Goal: Find specific page/section: Find specific page/section

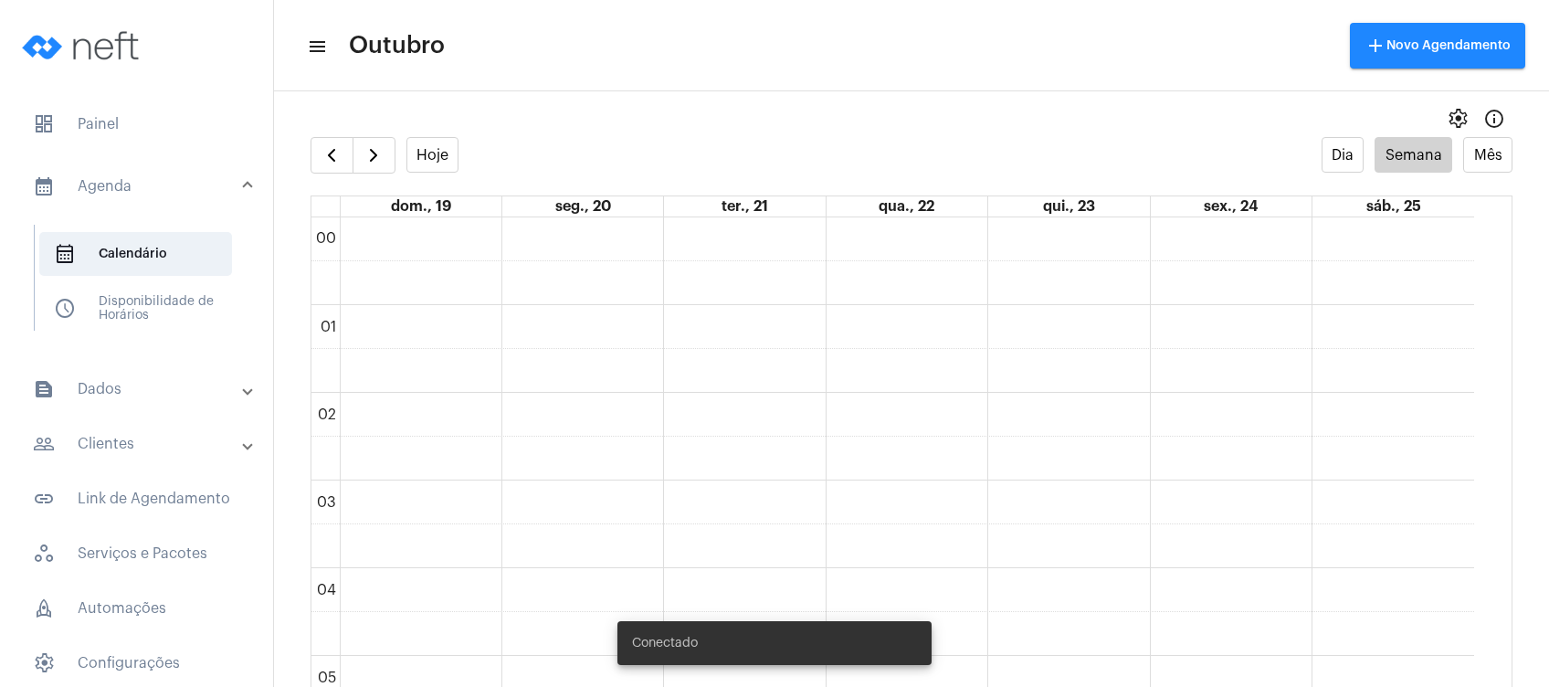
scroll to position [1146, 0]
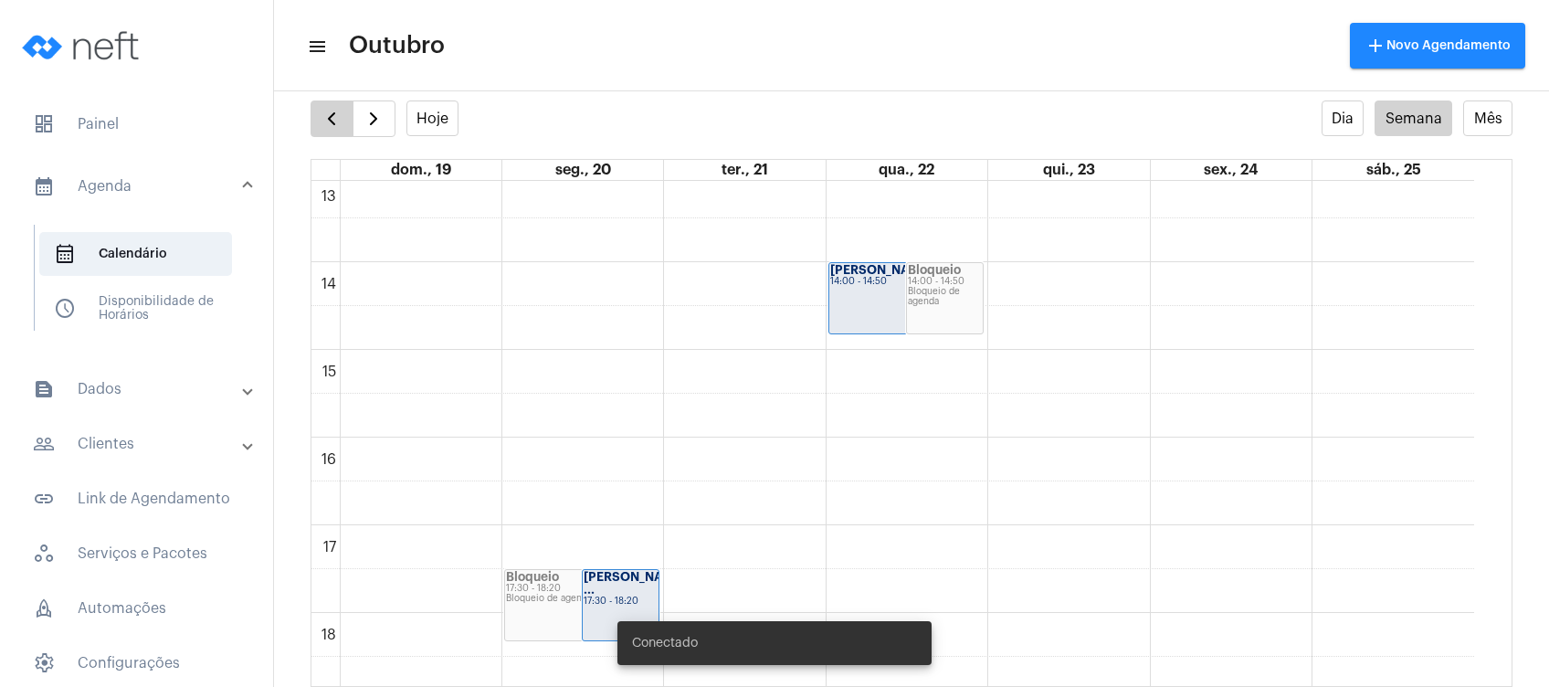
drag, startPoint x: 0, startPoint y: 0, endPoint x: 322, endPoint y: 117, distance: 343.0
click at [322, 117] on span "button" at bounding box center [332, 119] width 22 height 22
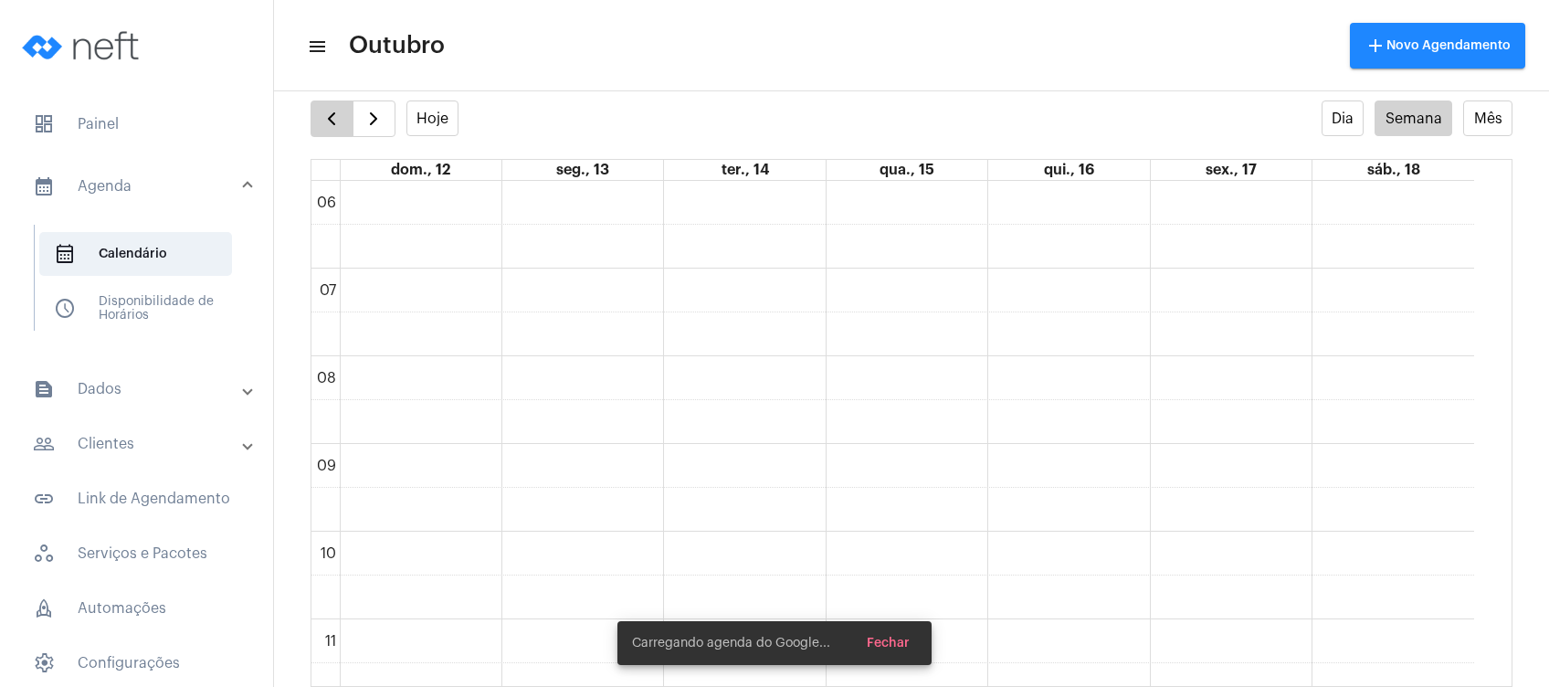
click at [322, 117] on span "button" at bounding box center [332, 119] width 22 height 22
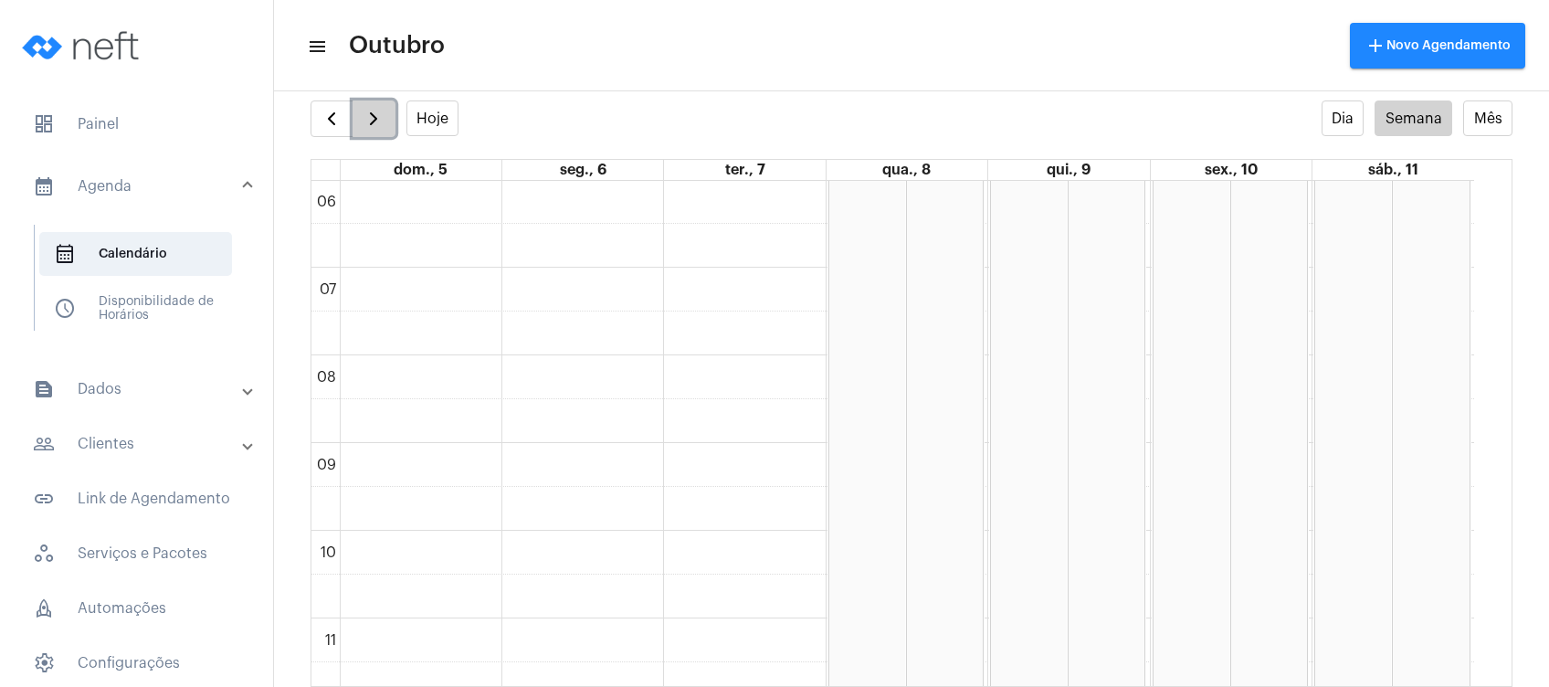
click at [373, 117] on span "button" at bounding box center [374, 119] width 22 height 22
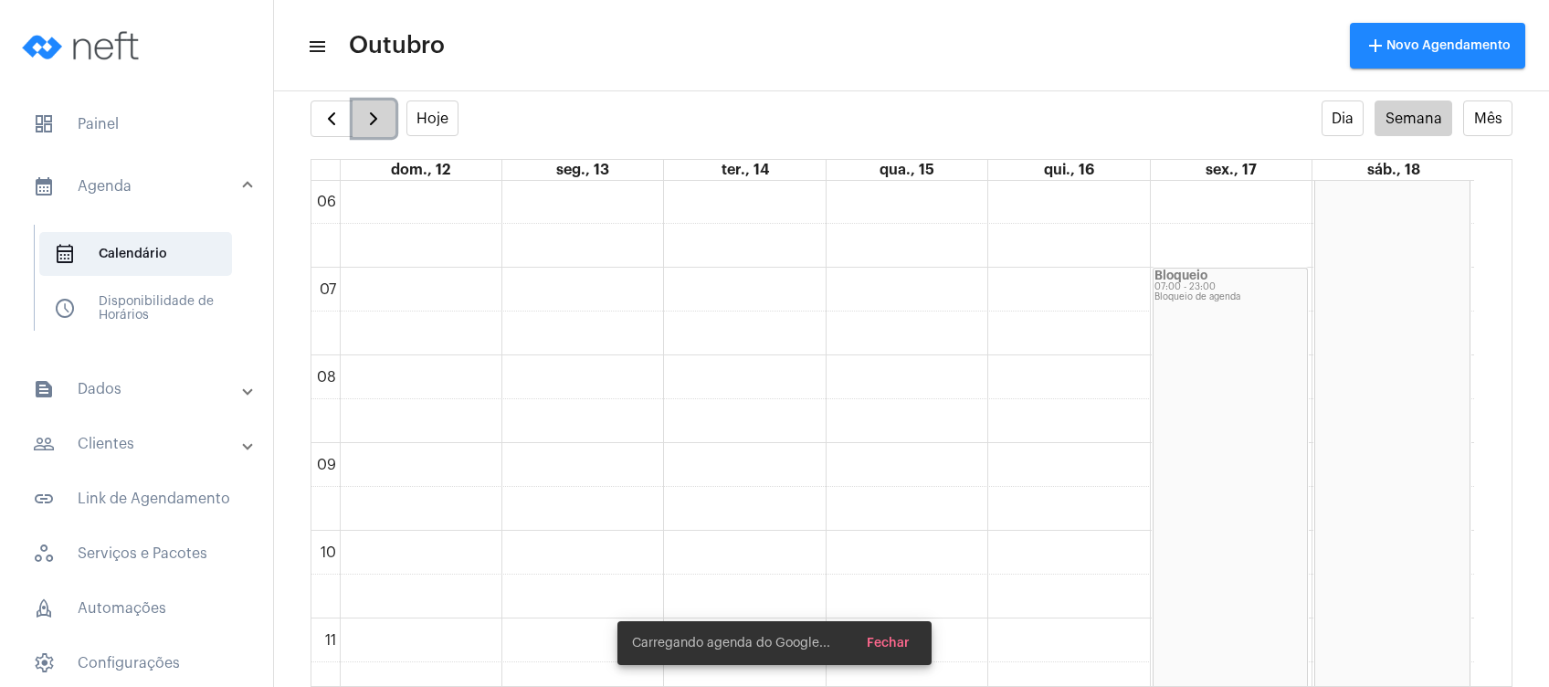
click at [373, 117] on span "button" at bounding box center [374, 119] width 22 height 22
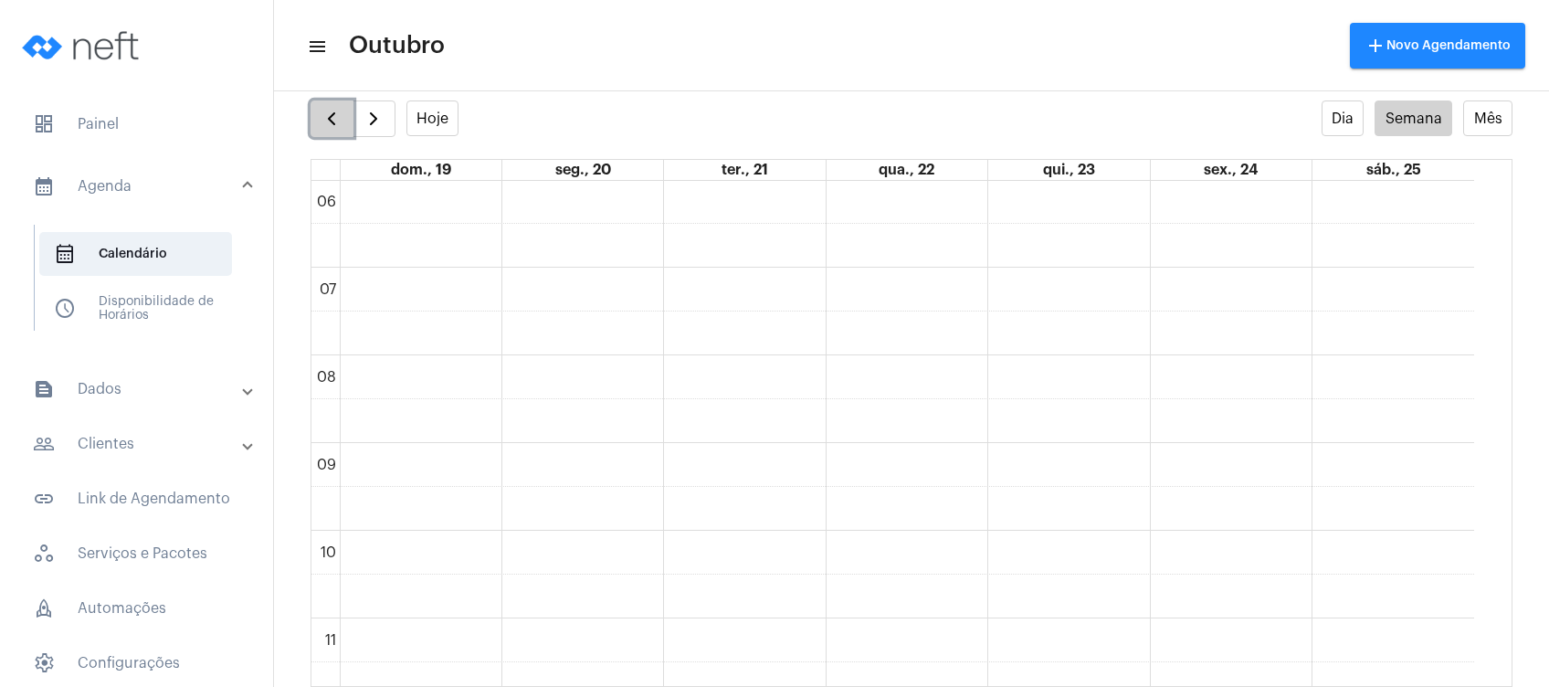
click at [334, 118] on span "button" at bounding box center [332, 119] width 22 height 22
click at [349, 106] on button "button" at bounding box center [332, 118] width 43 height 37
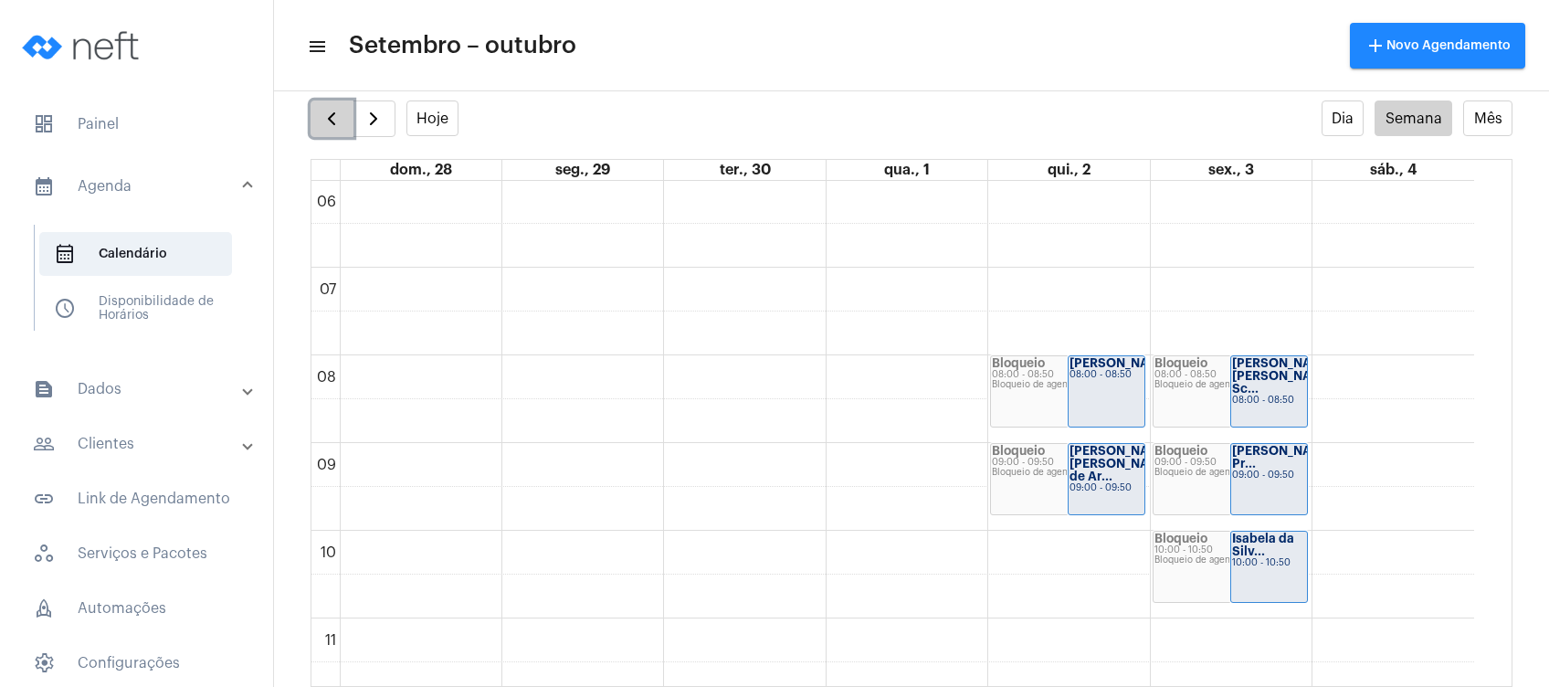
click at [337, 119] on span "button" at bounding box center [332, 119] width 22 height 22
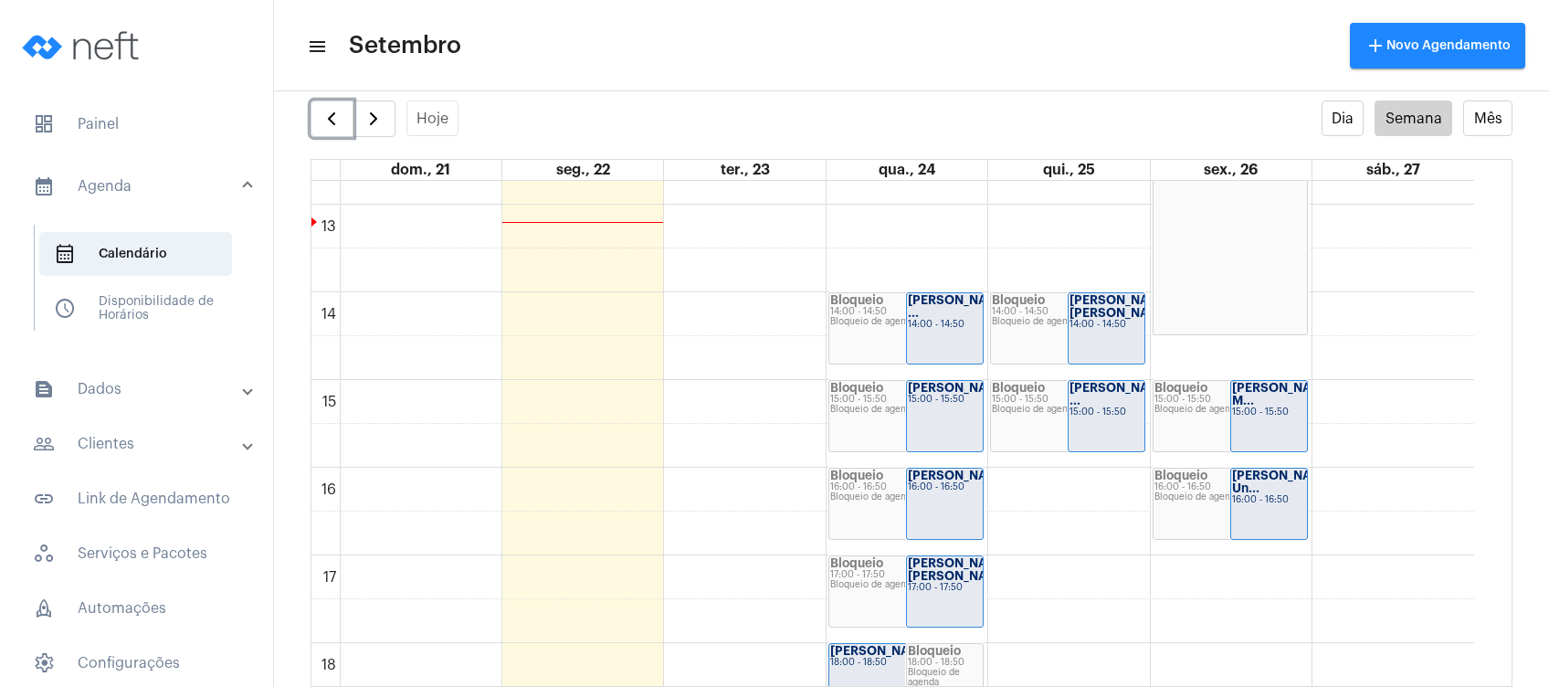
scroll to position [1198, 0]
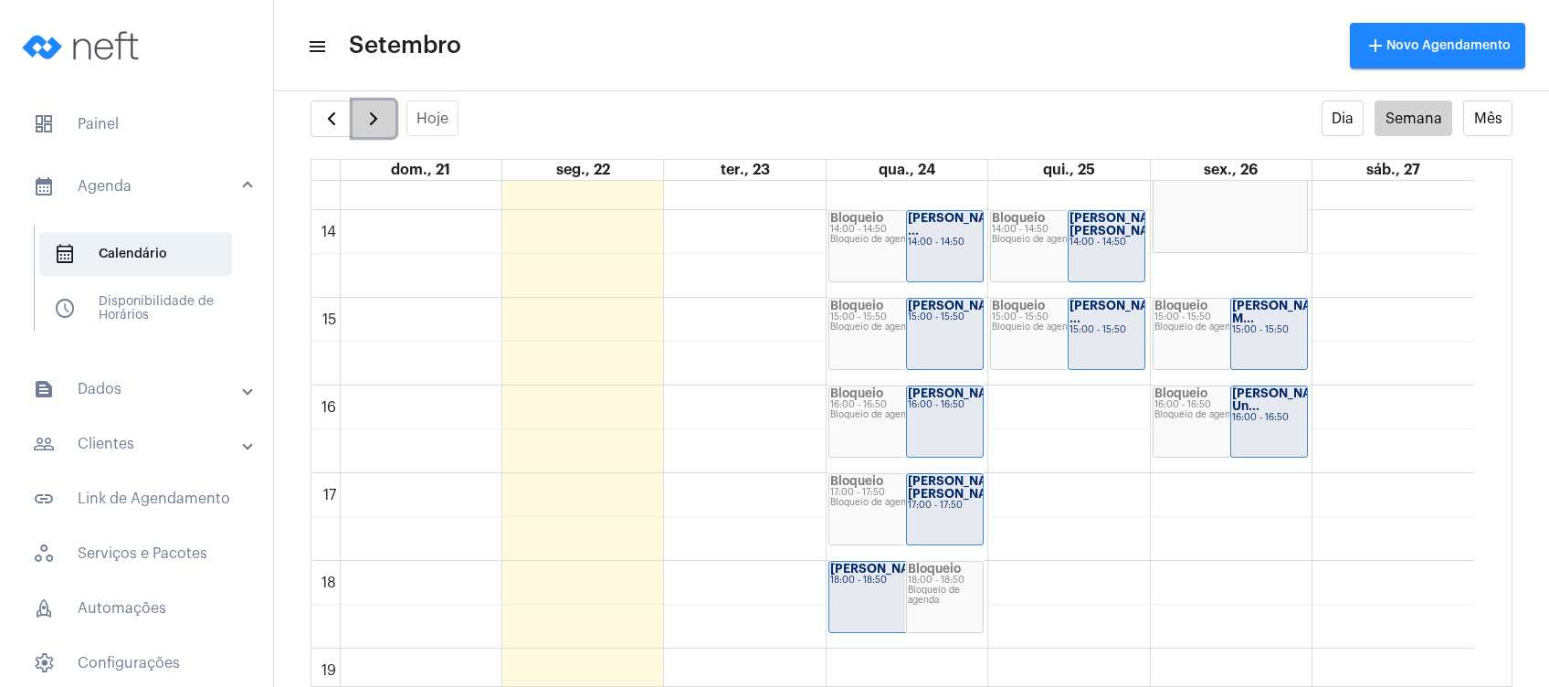
click at [370, 124] on span "button" at bounding box center [374, 119] width 22 height 22
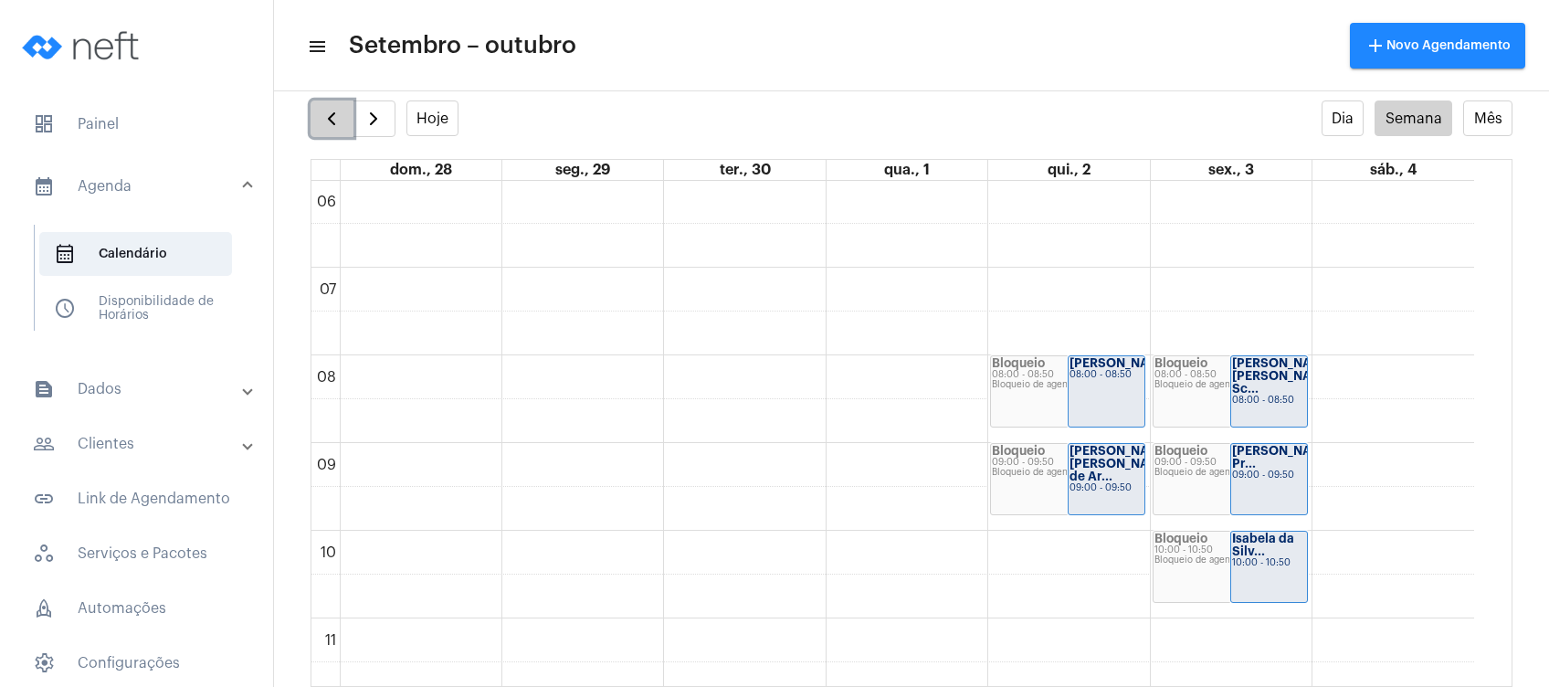
click at [325, 105] on button "button" at bounding box center [332, 118] width 43 height 37
